Goal: Transaction & Acquisition: Purchase product/service

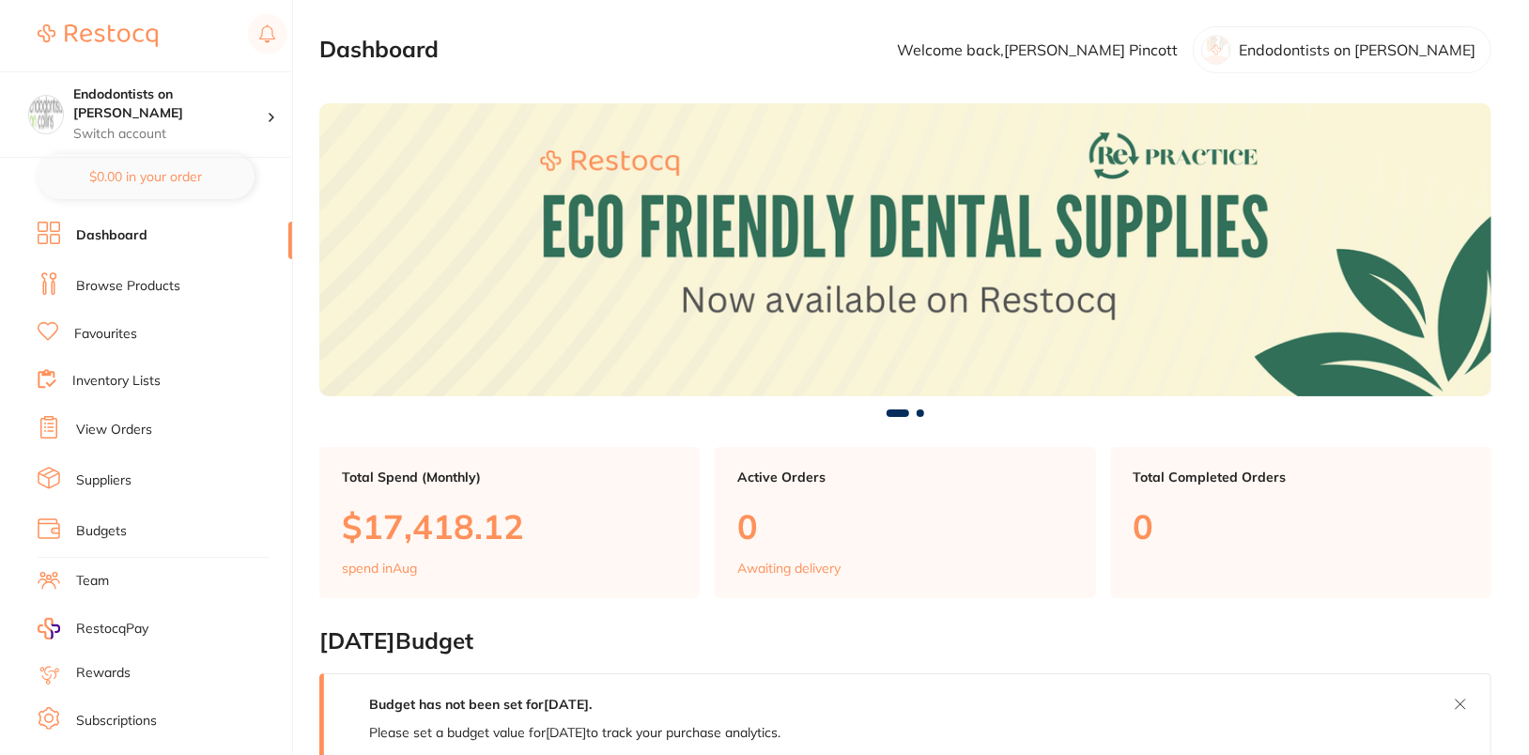
click at [119, 277] on link "Browse Products" at bounding box center [128, 286] width 104 height 19
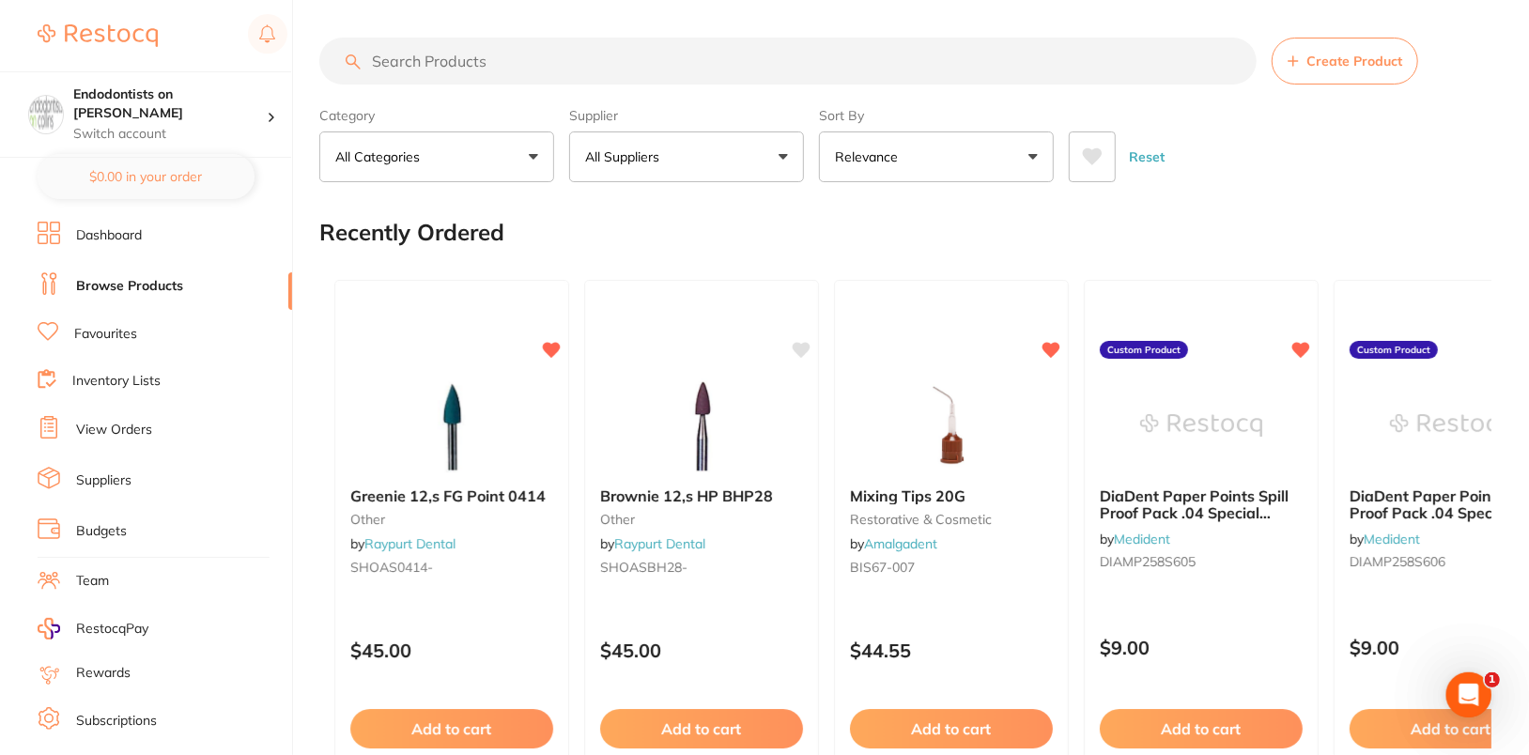
click at [595, 47] on input "search" at bounding box center [787, 61] width 937 height 47
paste input "Readysteel H"
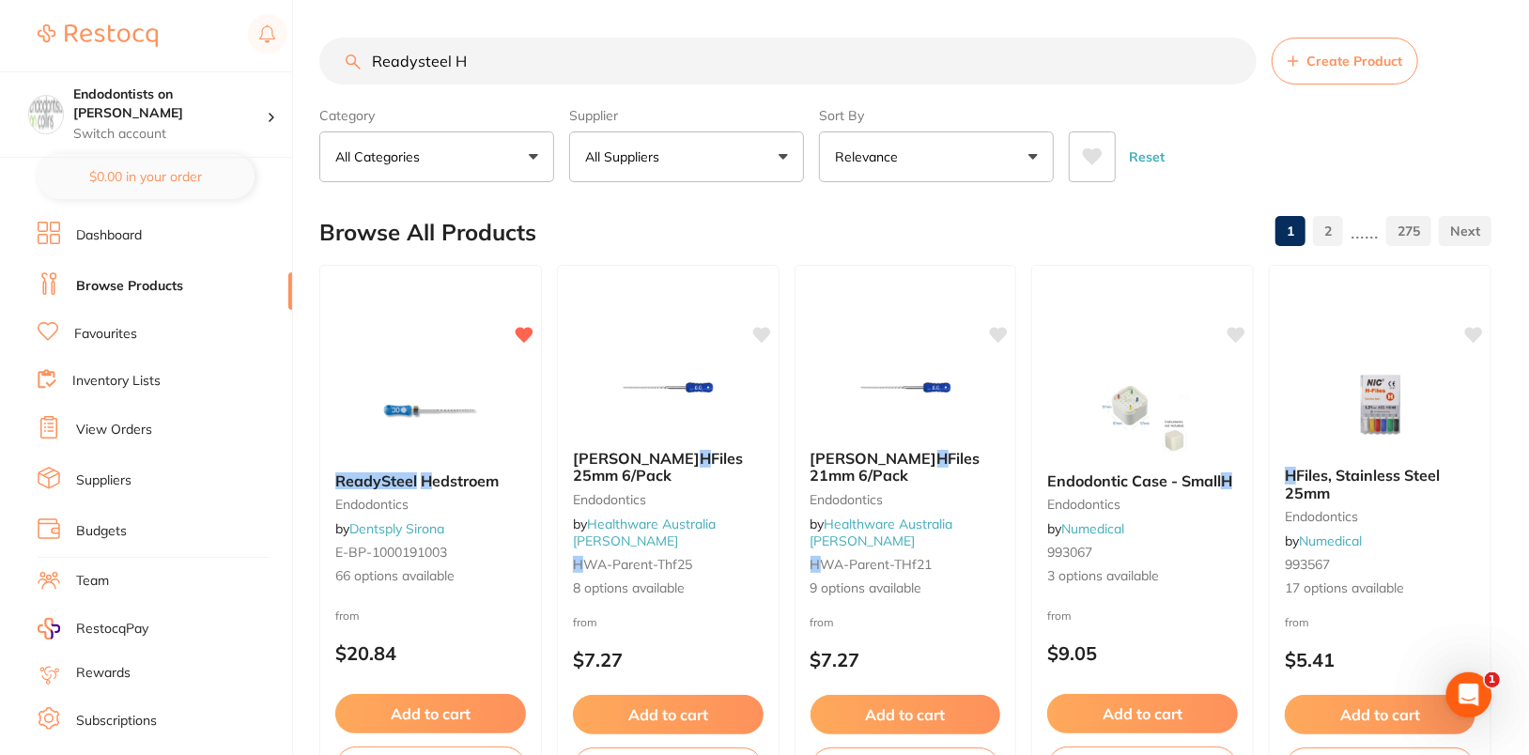
type input "Readysteel H"
click at [1432, 157] on div "Reset" at bounding box center [1273, 149] width 408 height 66
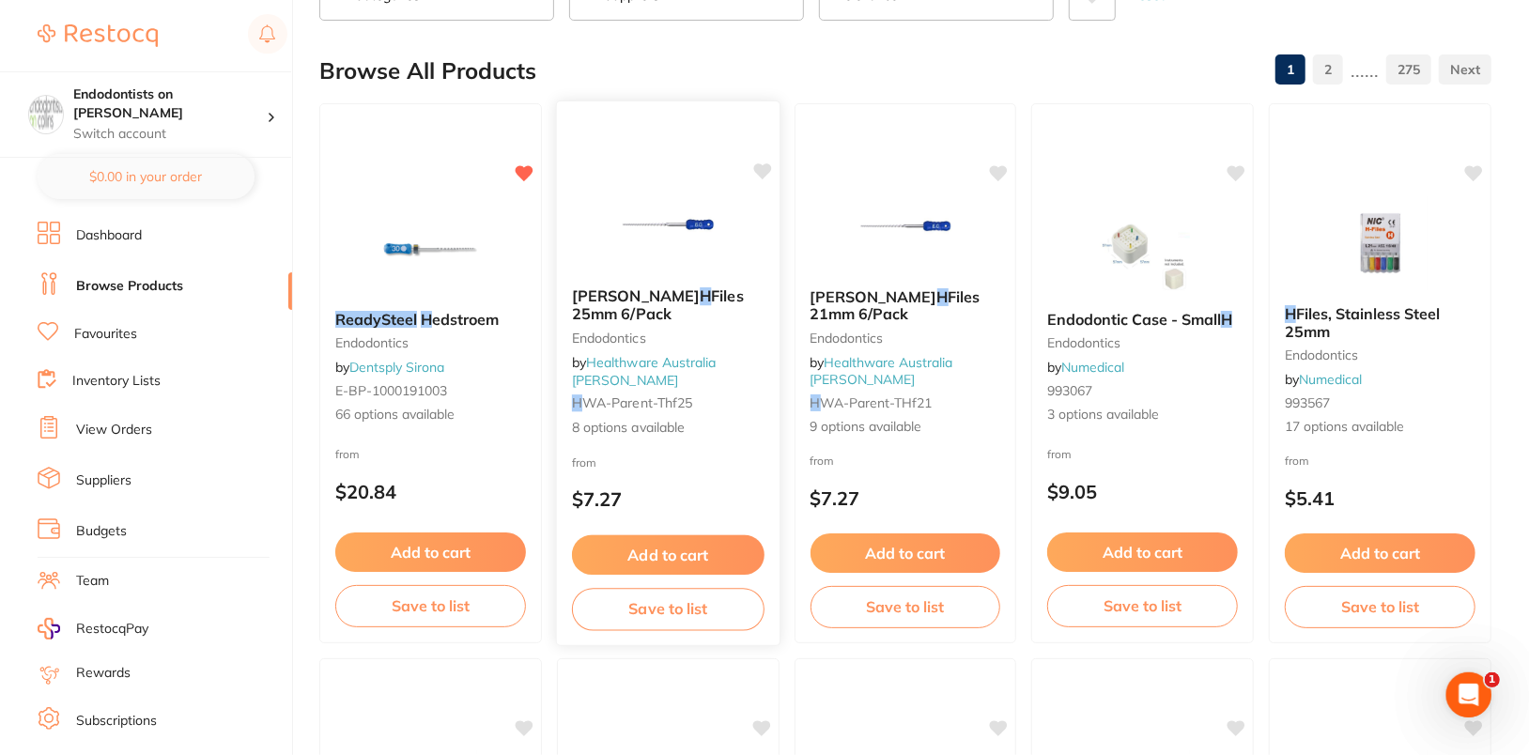
scroll to position [162, 0]
click at [469, 453] on div "from $20.84" at bounding box center [430, 478] width 223 height 68
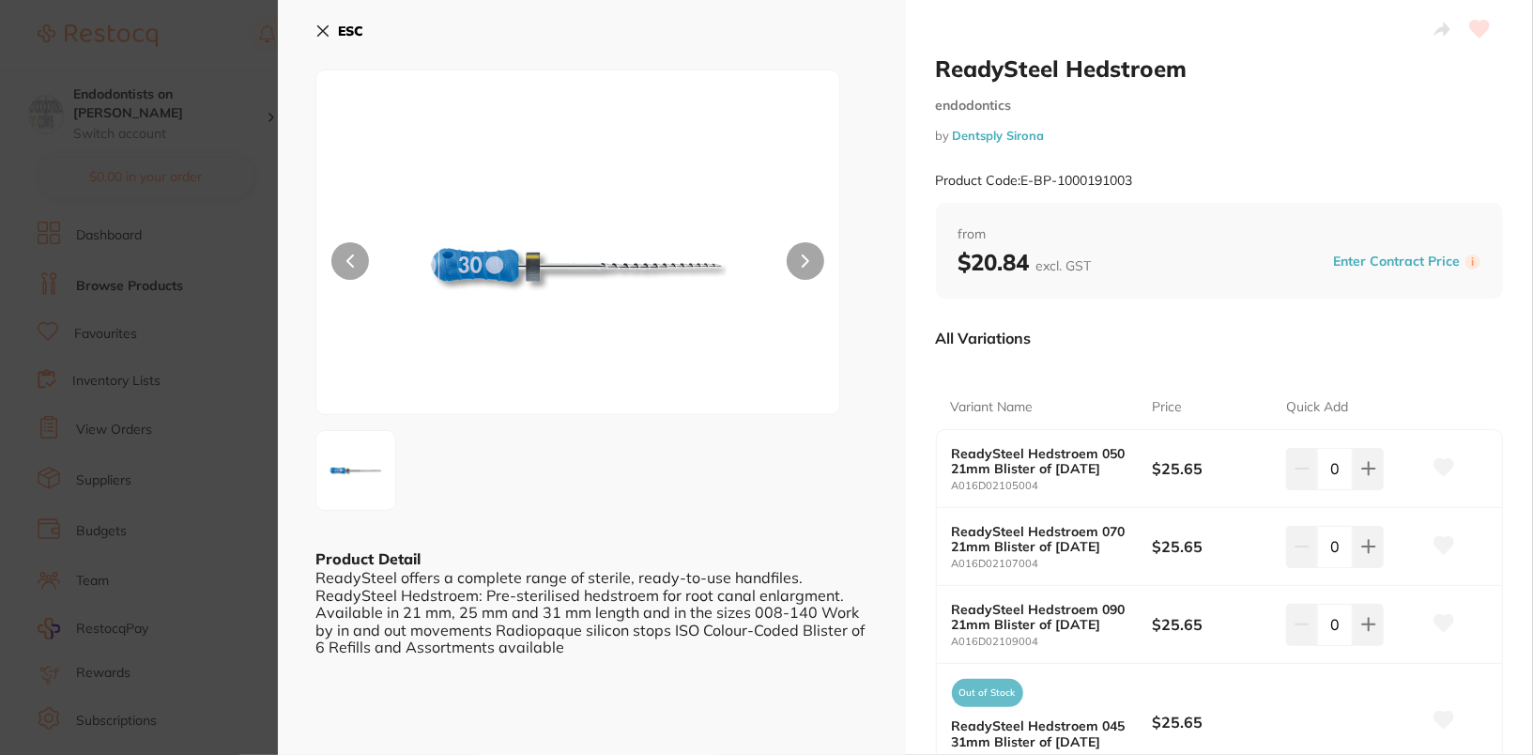
click at [356, 30] on b "ESC" at bounding box center [350, 31] width 25 height 17
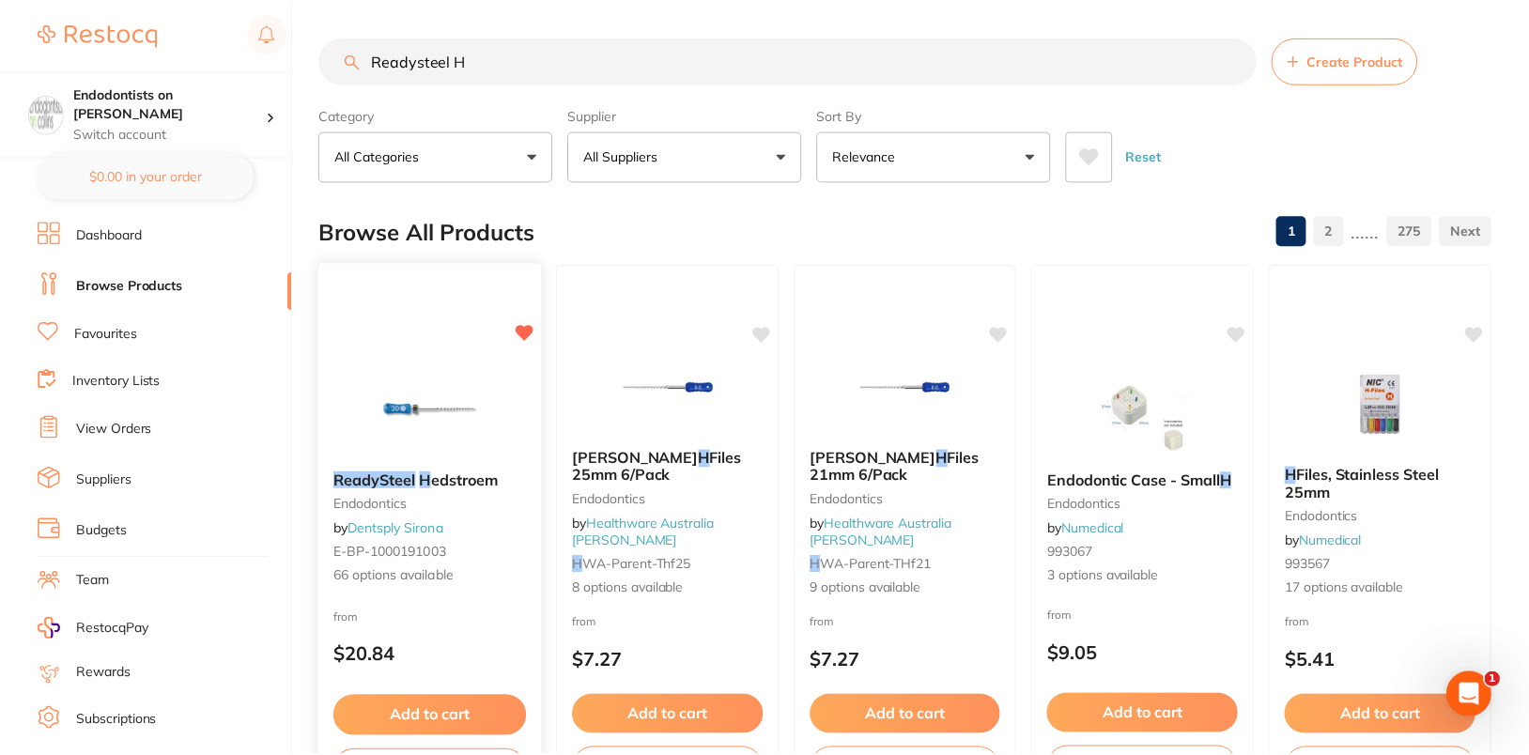
scroll to position [162, 0]
